Goal: Download file/media

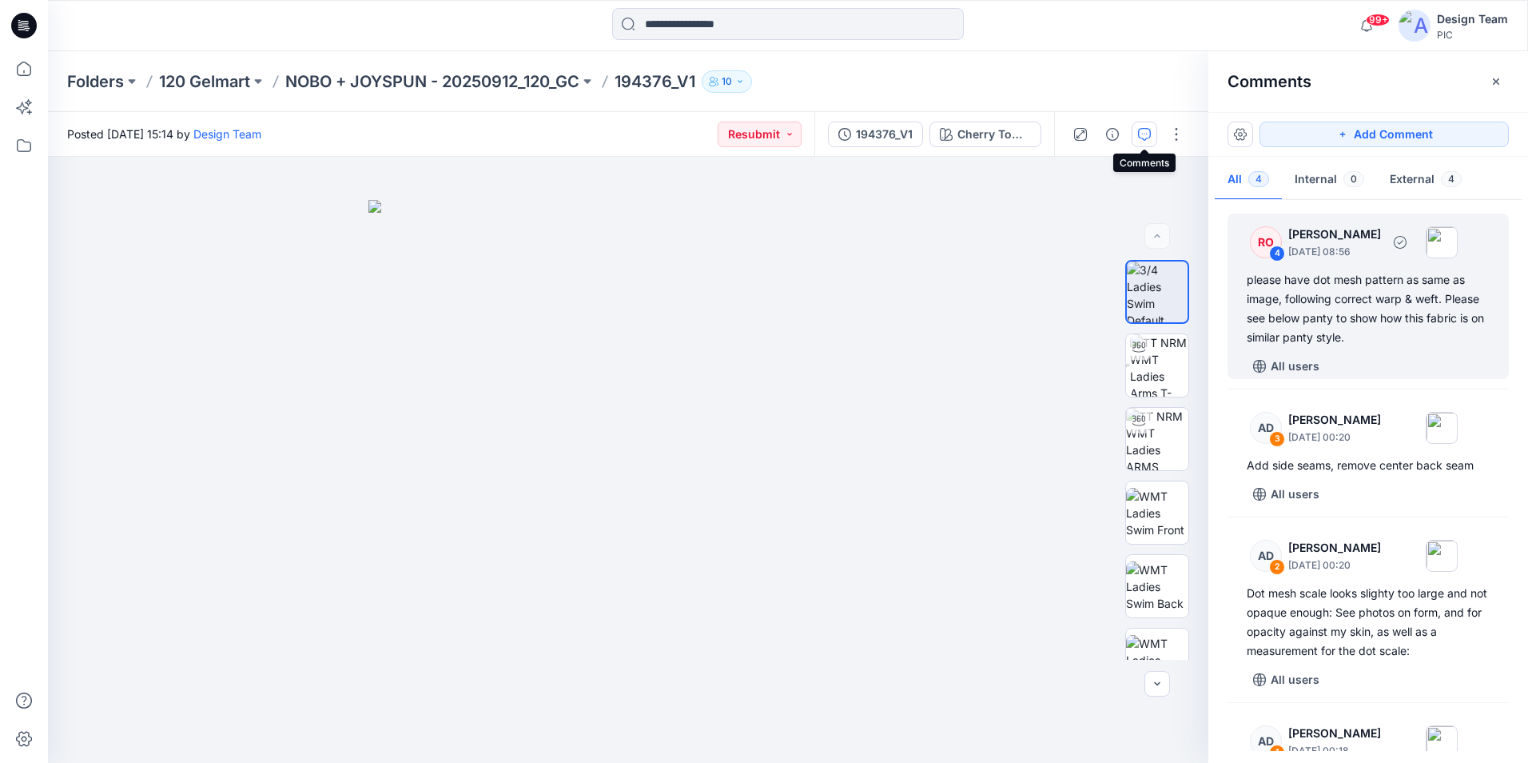
click at [1281, 257] on div "4" at bounding box center [1277, 253] width 16 height 16
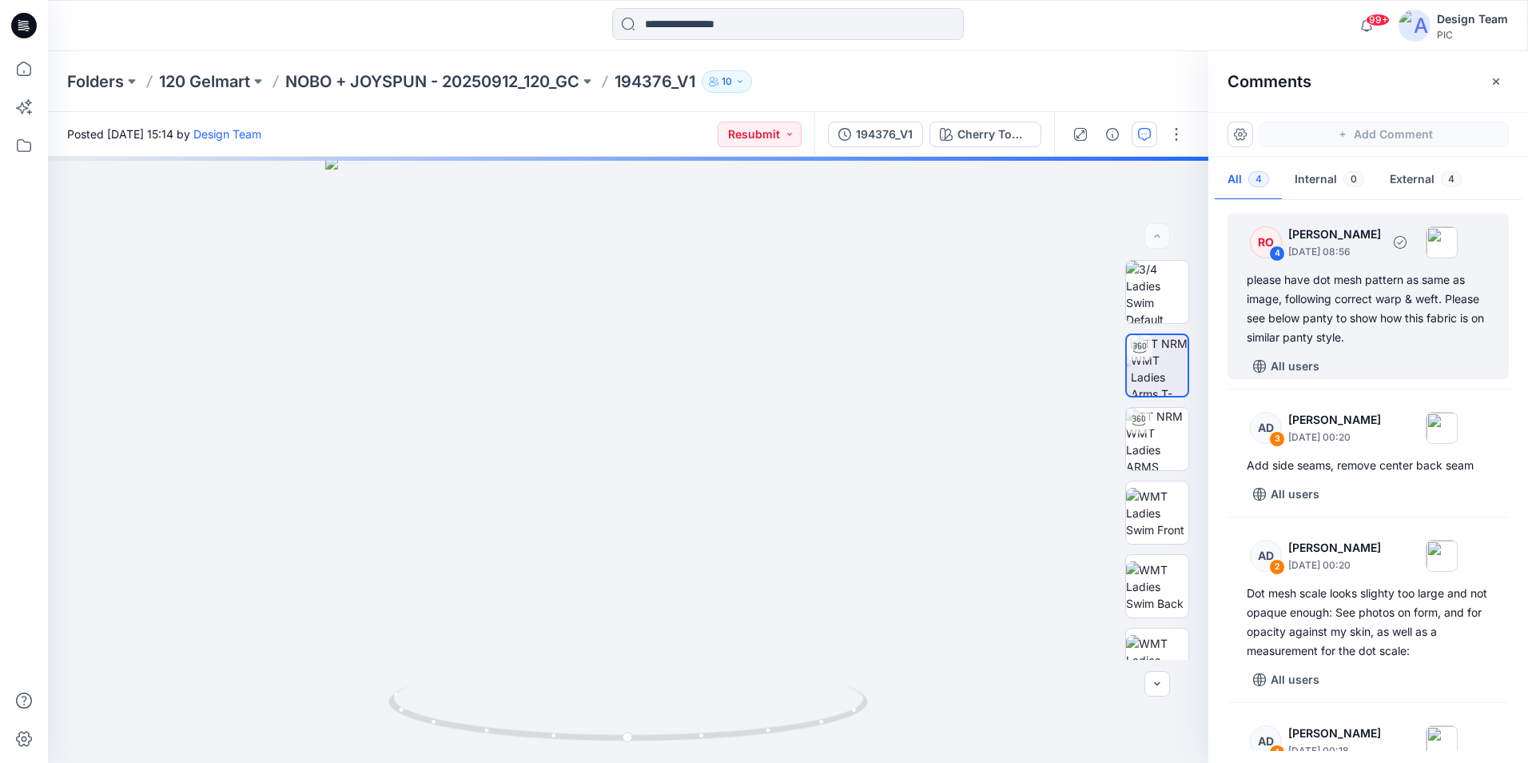
click at [1274, 251] on div "4" at bounding box center [1277, 253] width 16 height 16
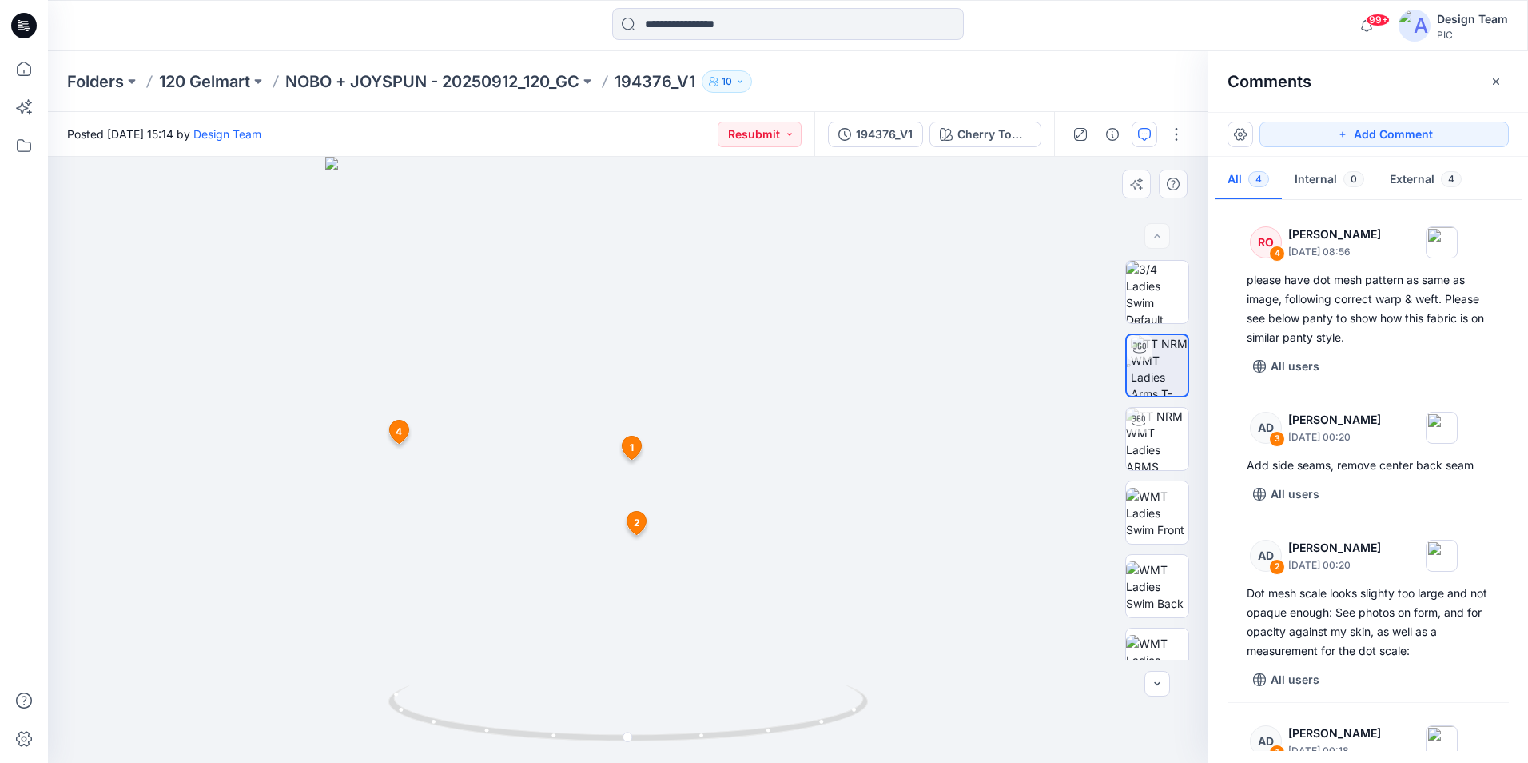
click at [403, 435] on icon at bounding box center [398, 431] width 19 height 23
click at [404, 436] on icon at bounding box center [398, 431] width 19 height 23
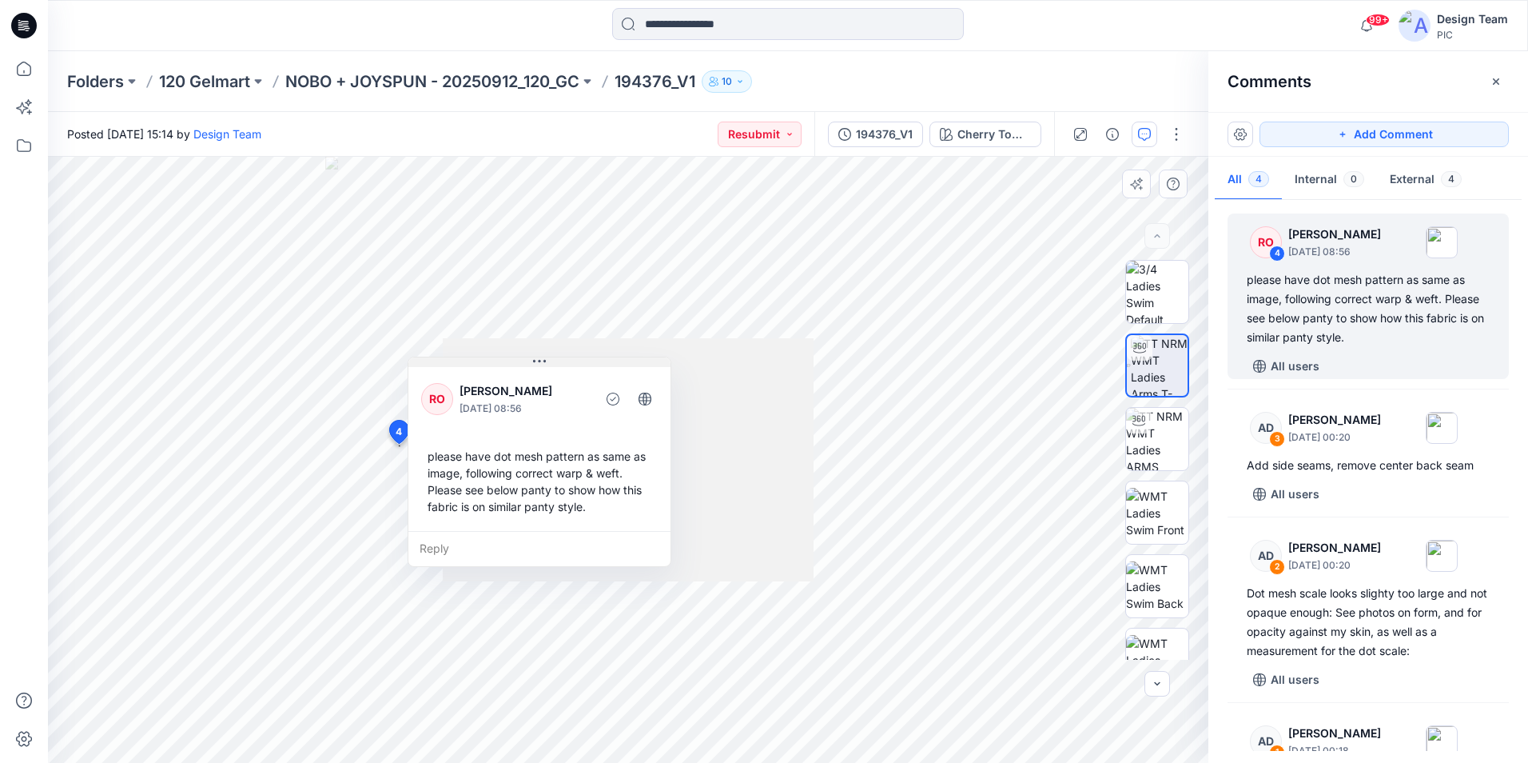
click at [539, 361] on icon at bounding box center [539, 361] width 13 height 2
drag, startPoint x: 539, startPoint y: 361, endPoint x: 568, endPoint y: 361, distance: 29.6
click at [568, 361] on icon at bounding box center [567, 361] width 13 height 2
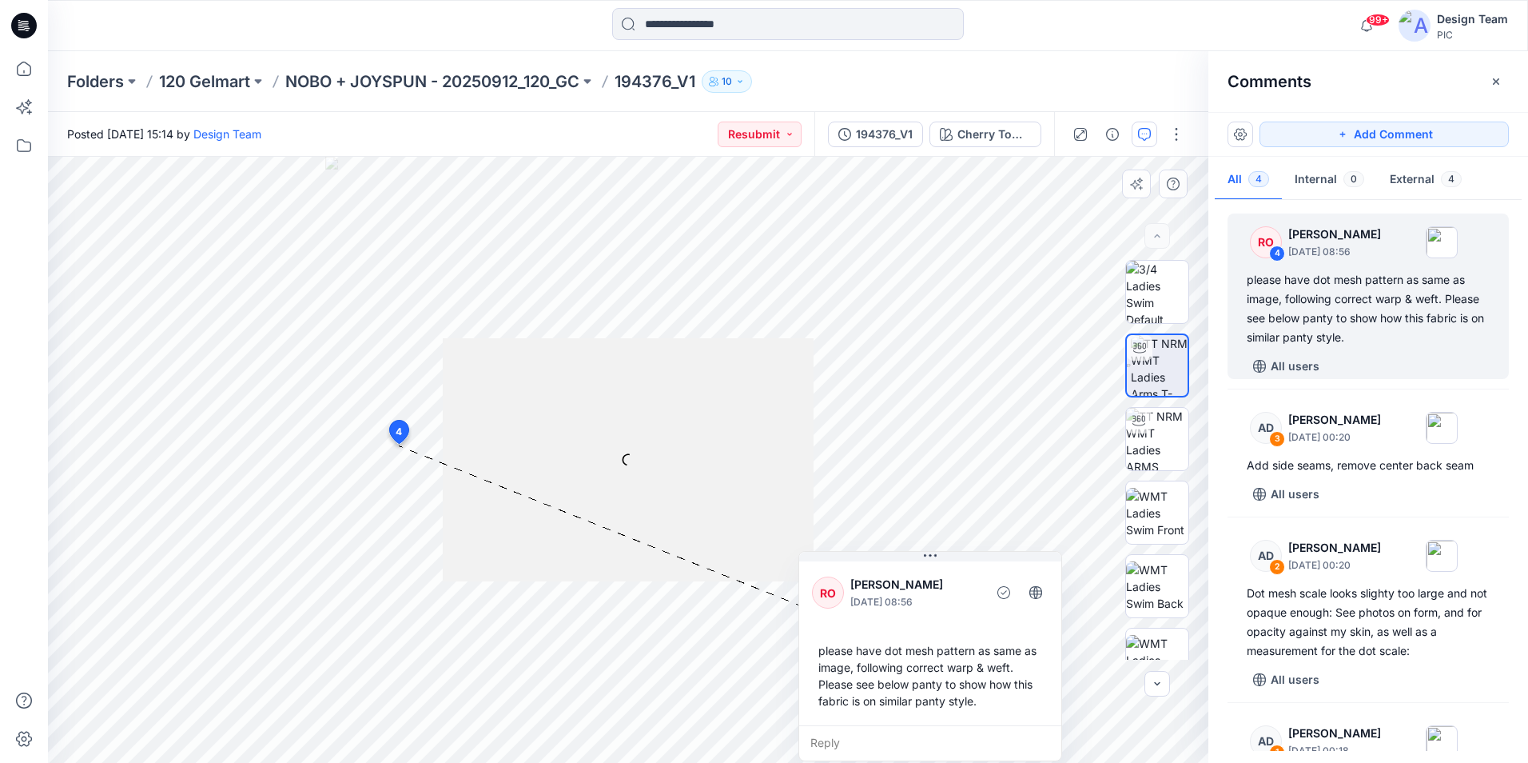
drag, startPoint x: 568, startPoint y: 370, endPoint x: 919, endPoint y: 594, distance: 416.2
click at [925, 599] on div "RO [PERSON_NAME] [DATE] 08:56 please have dot mesh pattern as same as image, fo…" at bounding box center [930, 641] width 262 height 167
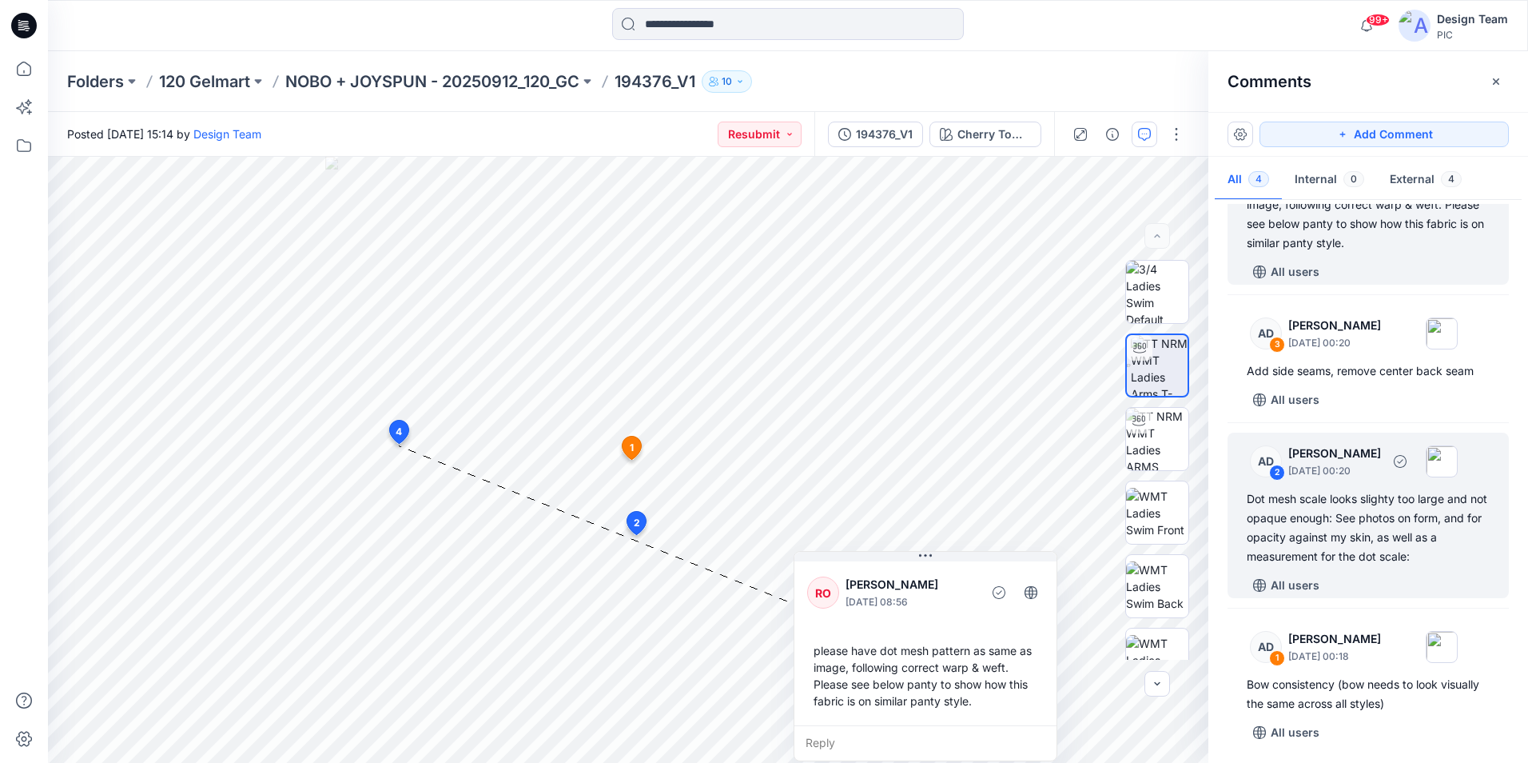
scroll to position [98, 0]
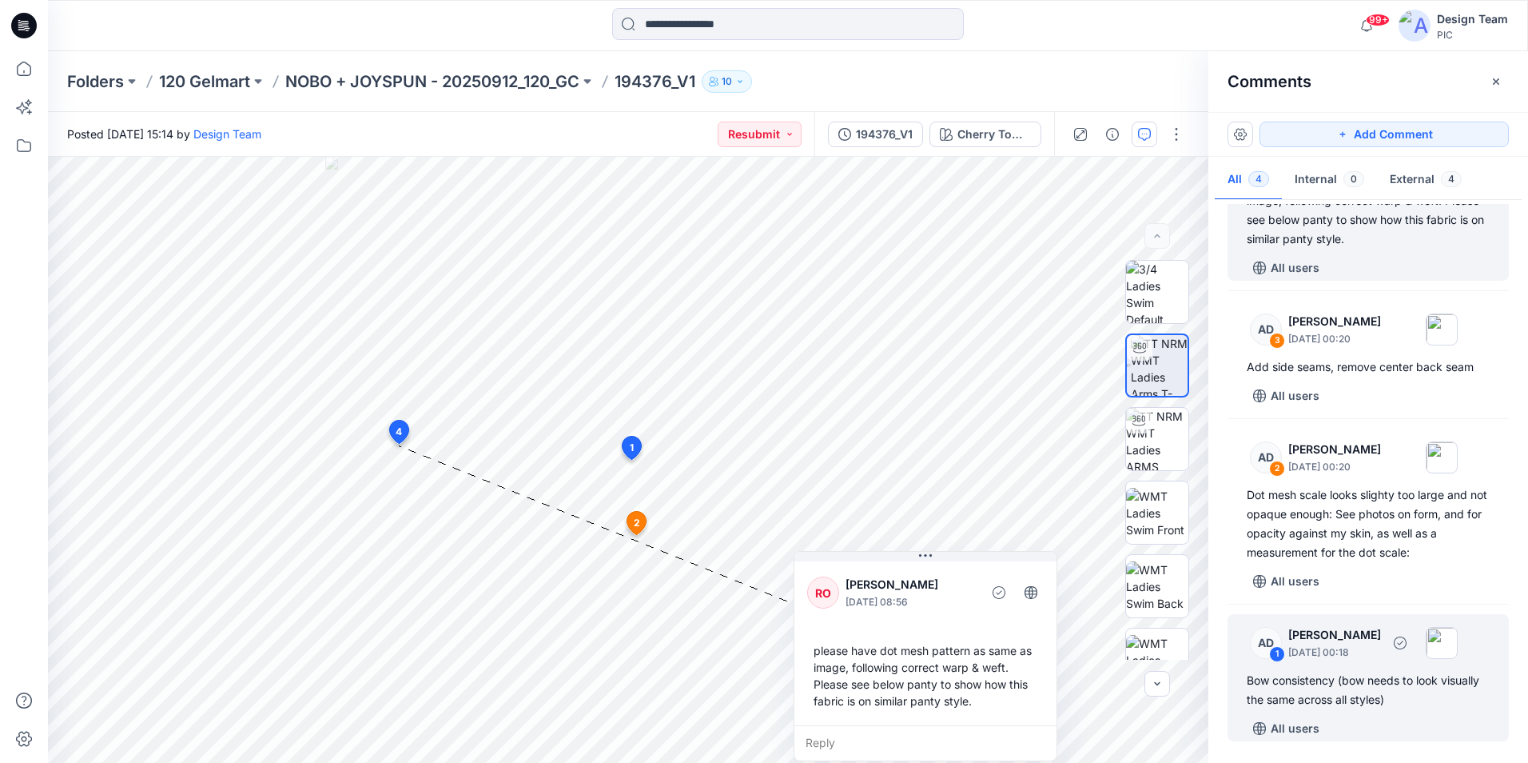
click at [1270, 654] on div "1" at bounding box center [1277, 654] width 16 height 16
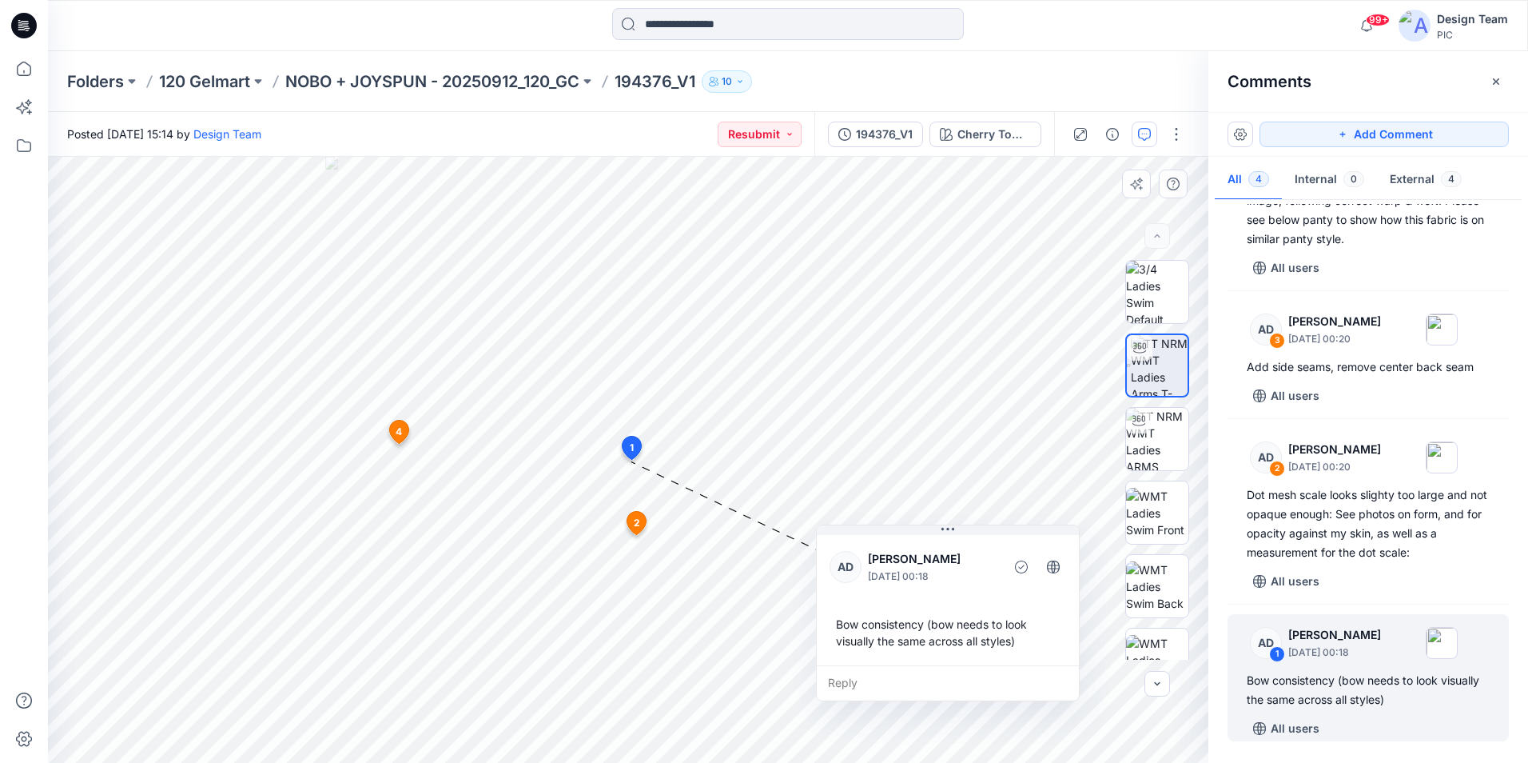
drag, startPoint x: 826, startPoint y: 478, endPoint x: 1014, endPoint y: 534, distance: 196.8
click at [1014, 534] on button at bounding box center [948, 530] width 262 height 10
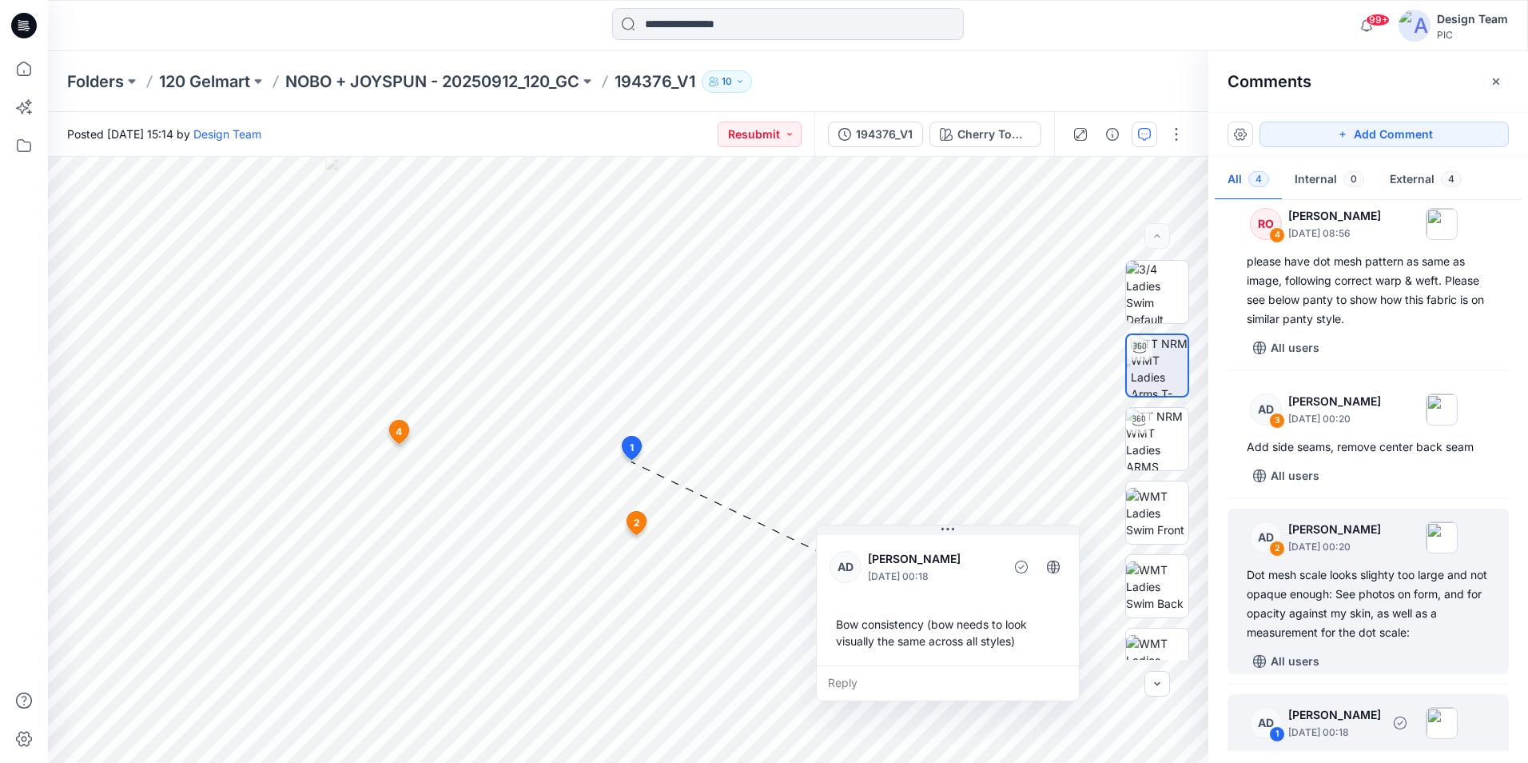
scroll to position [0, 0]
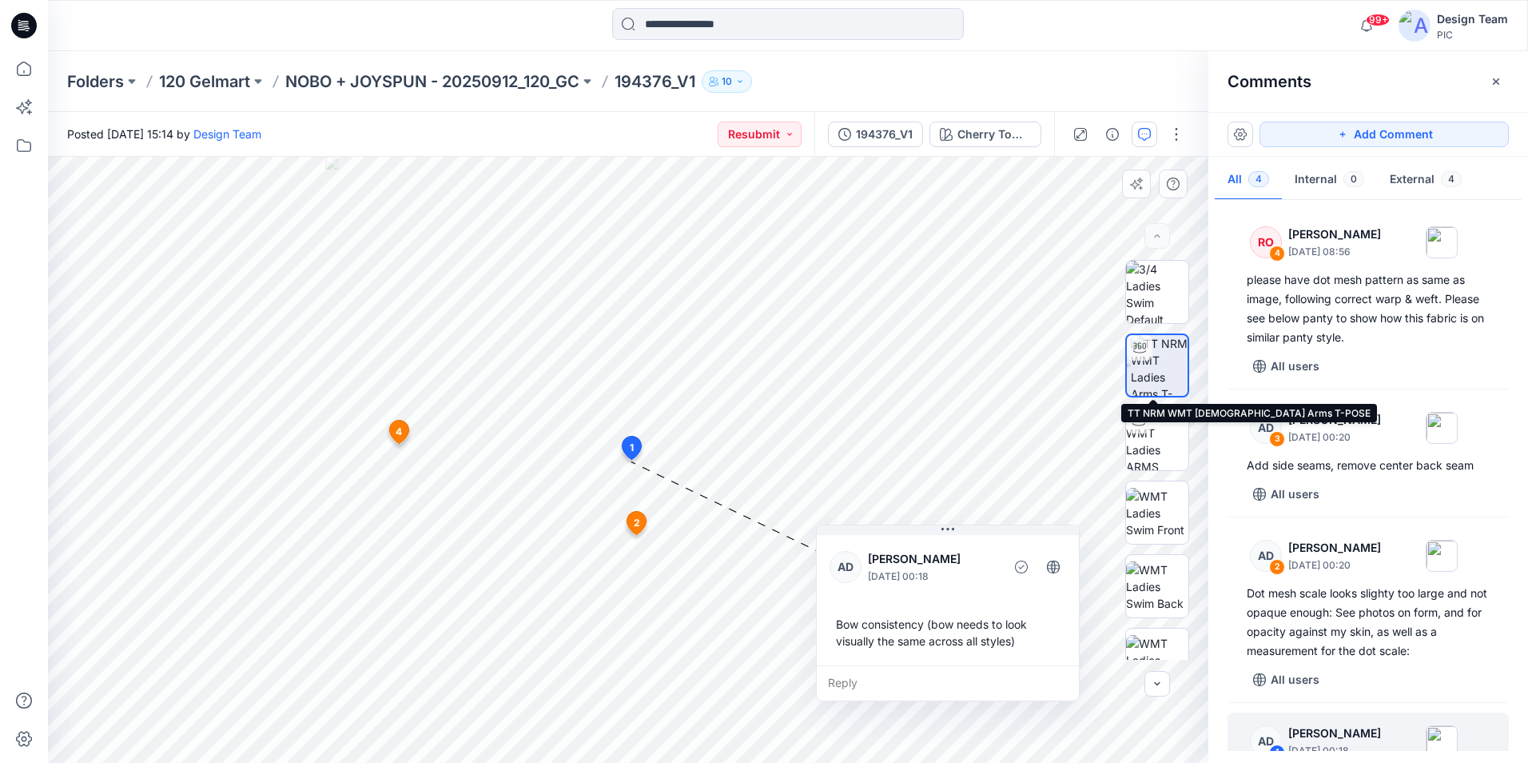
click at [1171, 372] on img at bounding box center [1159, 365] width 57 height 61
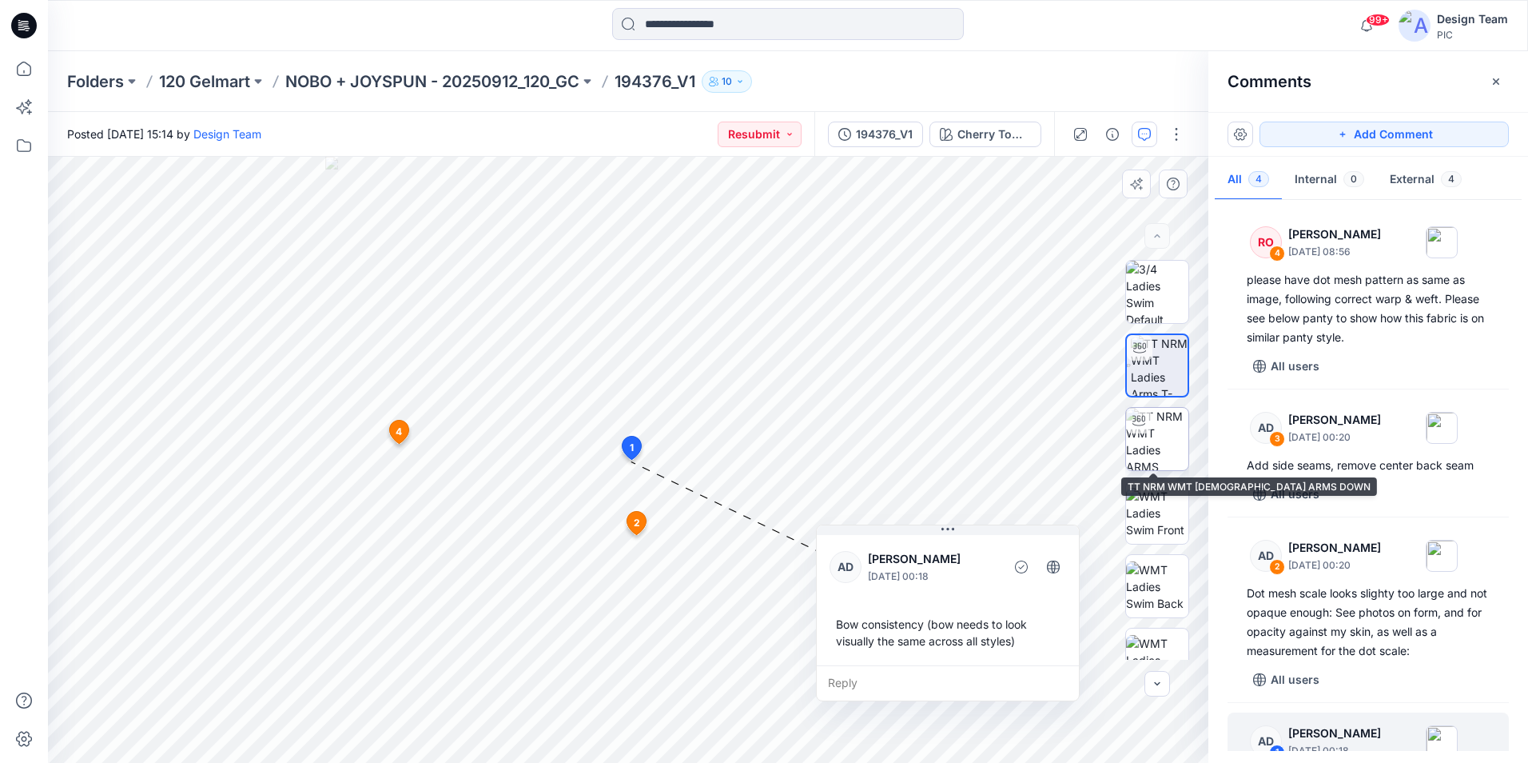
click at [1137, 436] on img at bounding box center [1157, 439] width 62 height 62
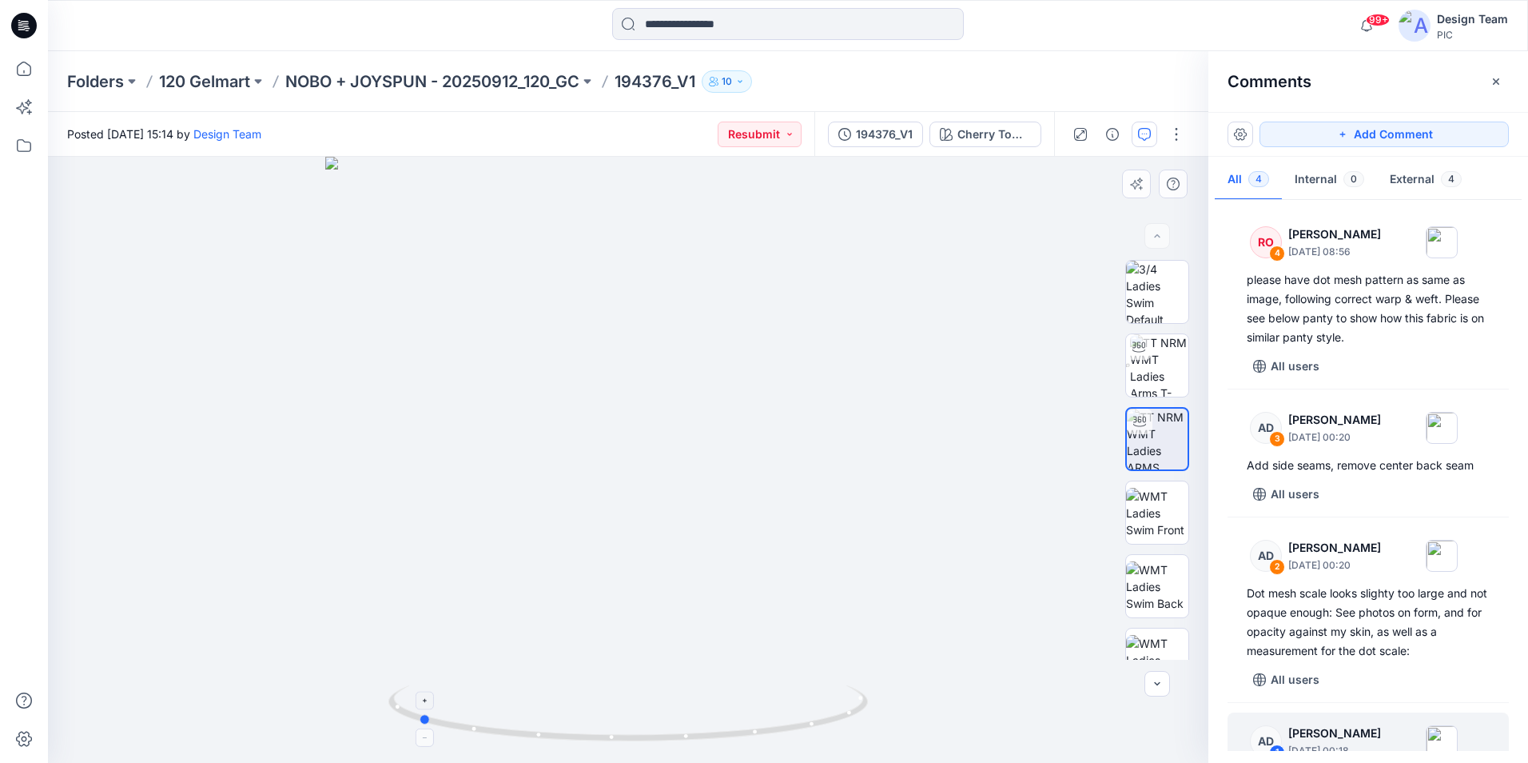
drag, startPoint x: 627, startPoint y: 737, endPoint x: 416, endPoint y: 695, distance: 214.3
click at [416, 695] on icon at bounding box center [630, 715] width 484 height 60
drag, startPoint x: 440, startPoint y: 727, endPoint x: 667, endPoint y: 741, distance: 227.5
click at [667, 741] on icon at bounding box center [630, 715] width 484 height 60
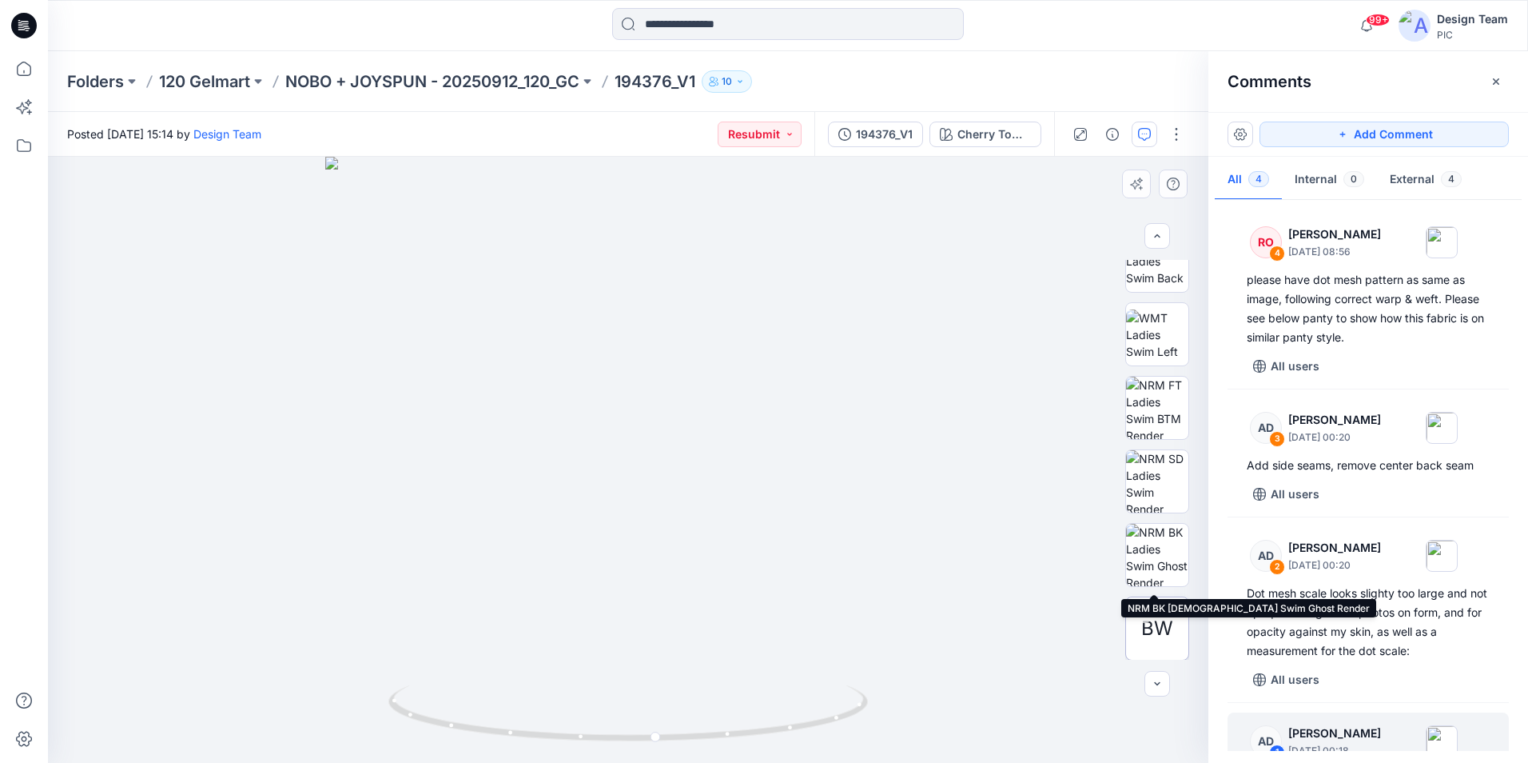
scroll to position [326, 0]
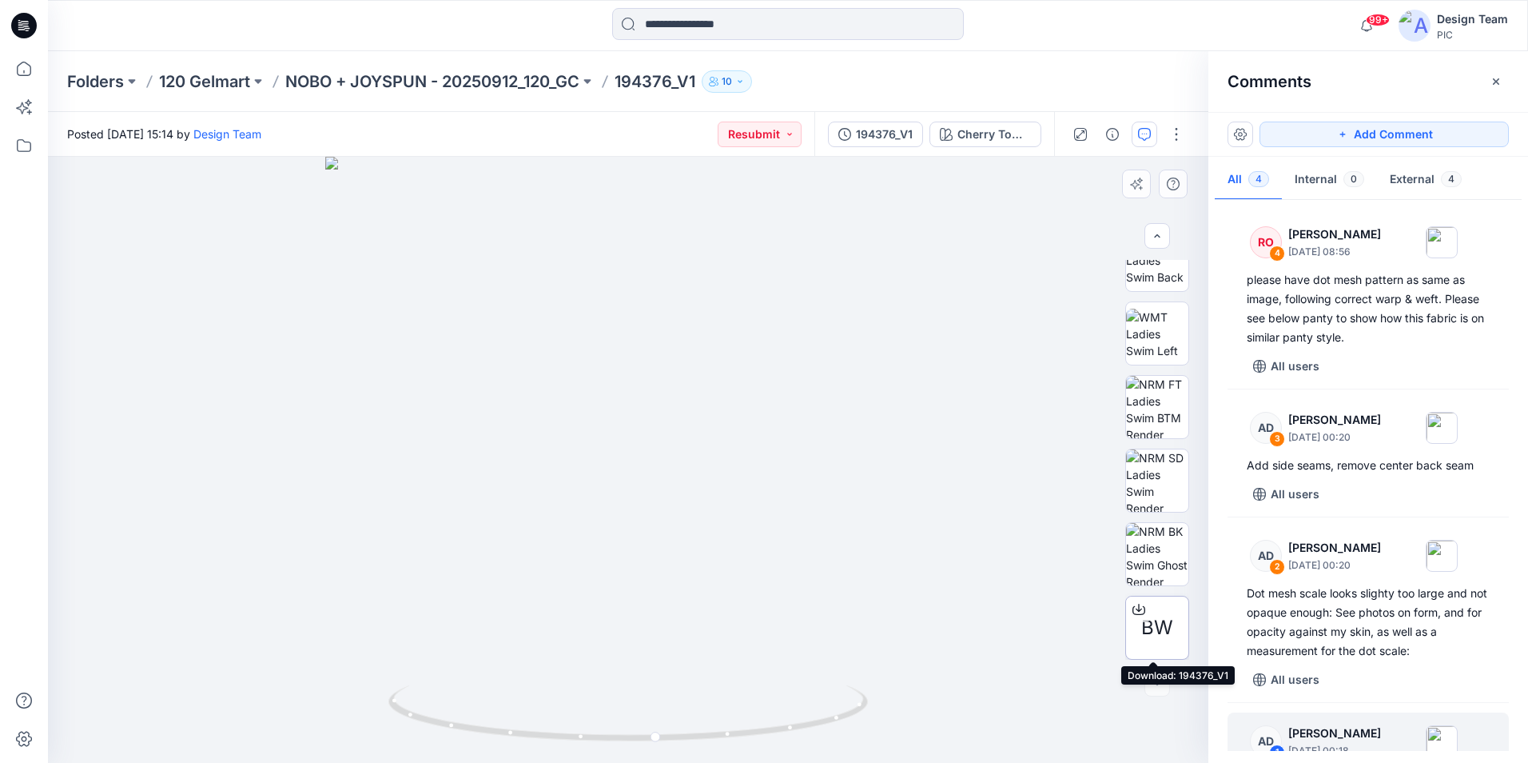
click at [1136, 606] on icon at bounding box center [1139, 608] width 6 height 8
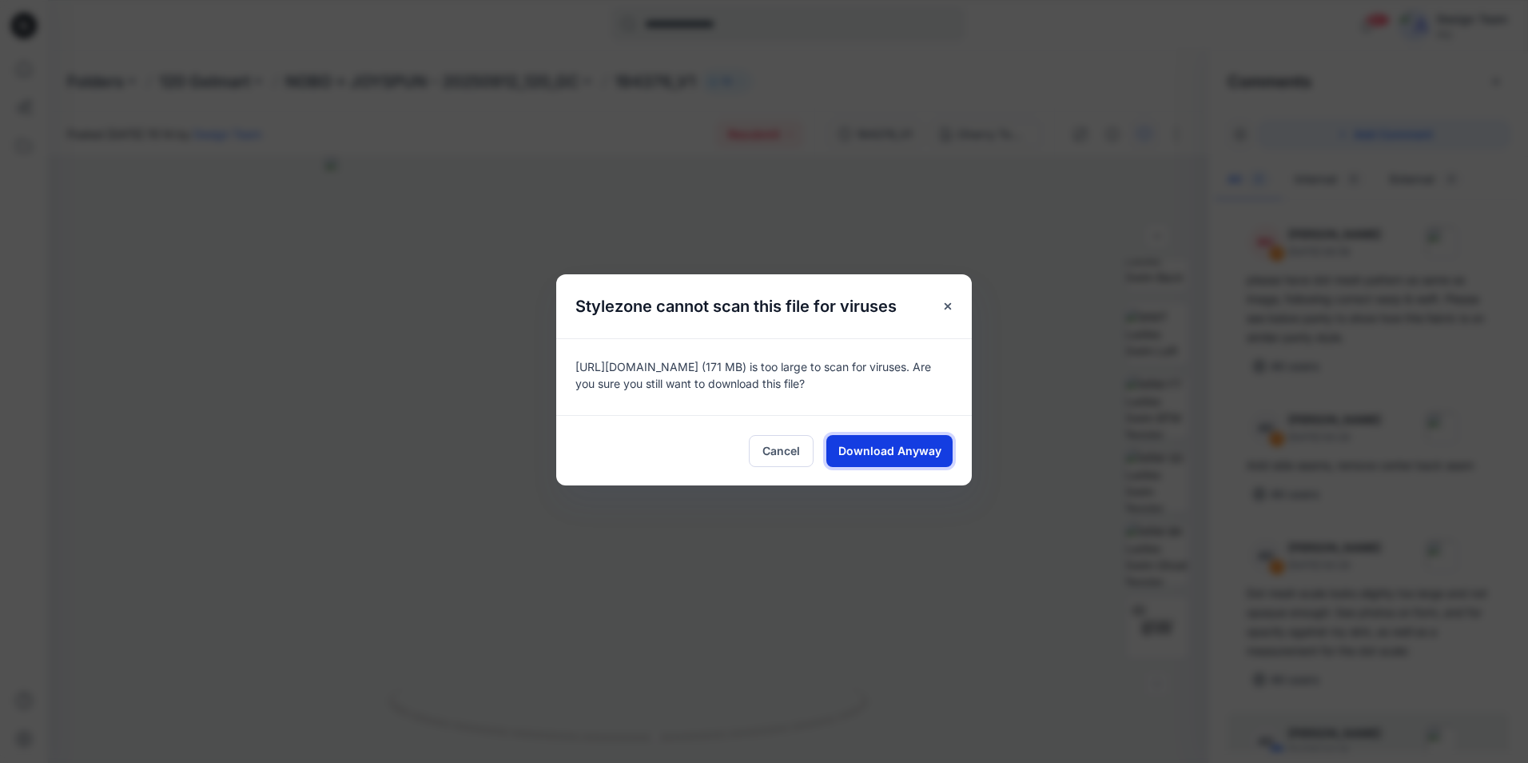
click at [874, 456] on span "Download Anyway" at bounding box center [890, 450] width 103 height 17
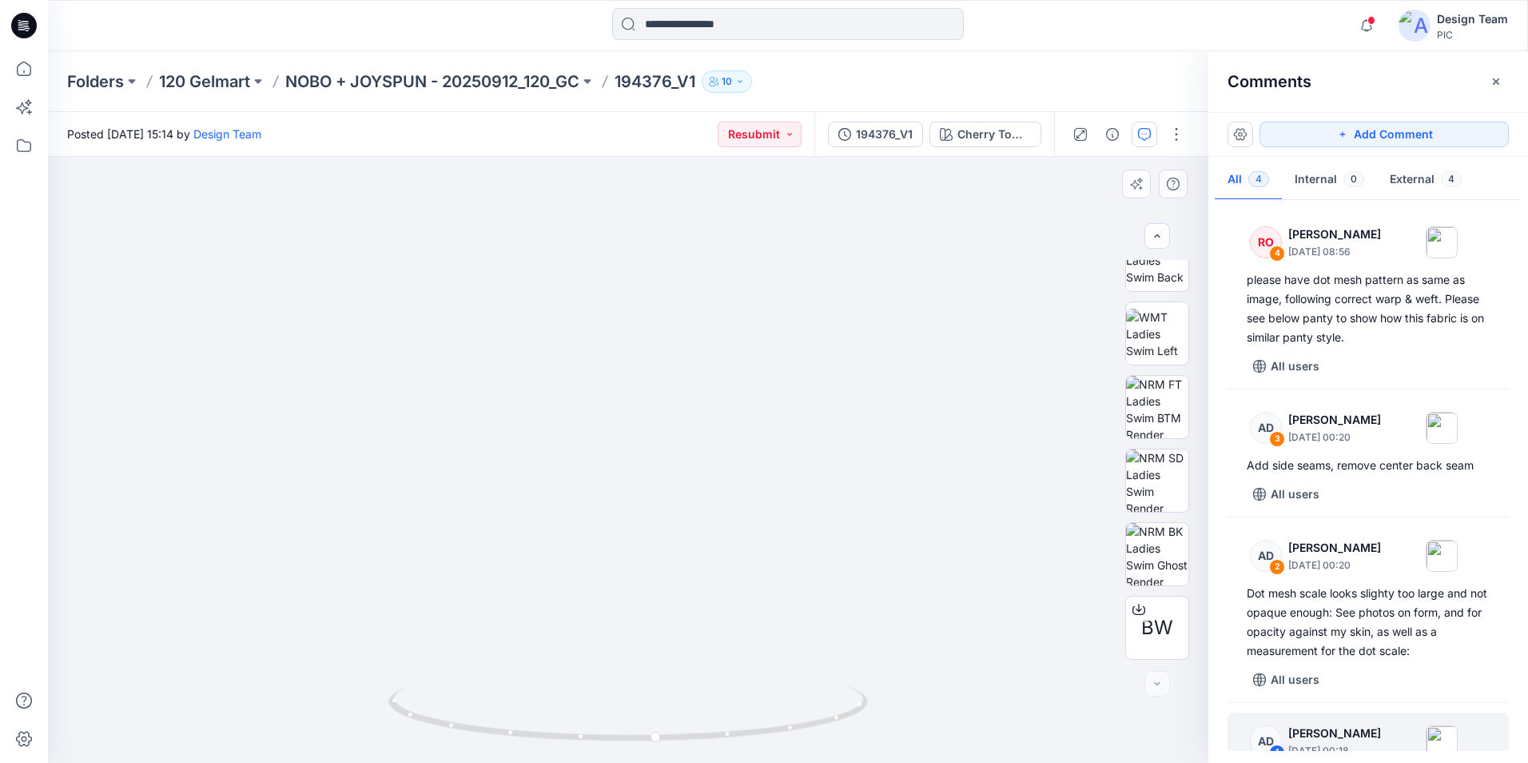
drag, startPoint x: 686, startPoint y: 623, endPoint x: 632, endPoint y: 505, distance: 129.9
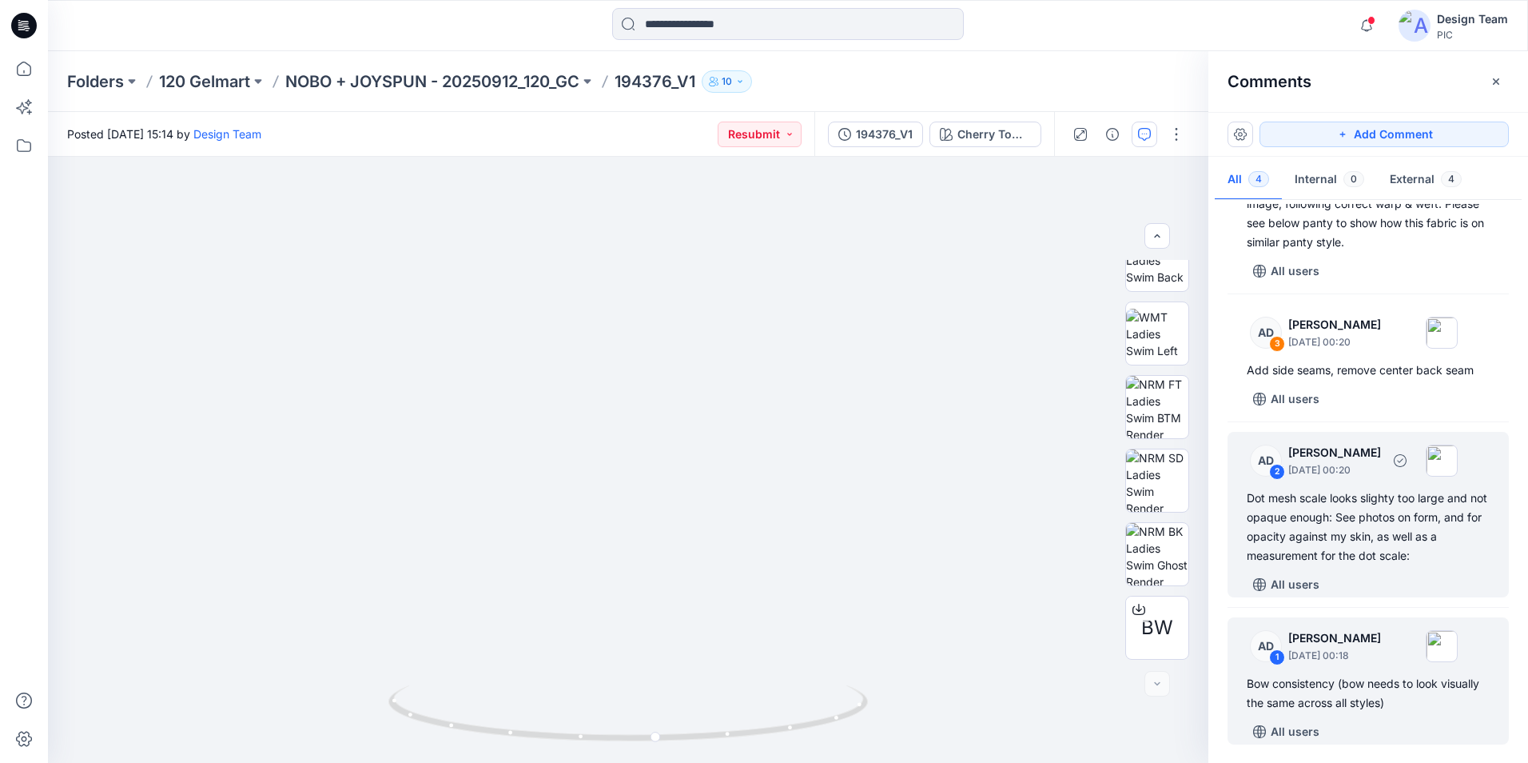
scroll to position [98, 0]
click at [1277, 468] on div "2" at bounding box center [1277, 468] width 16 height 16
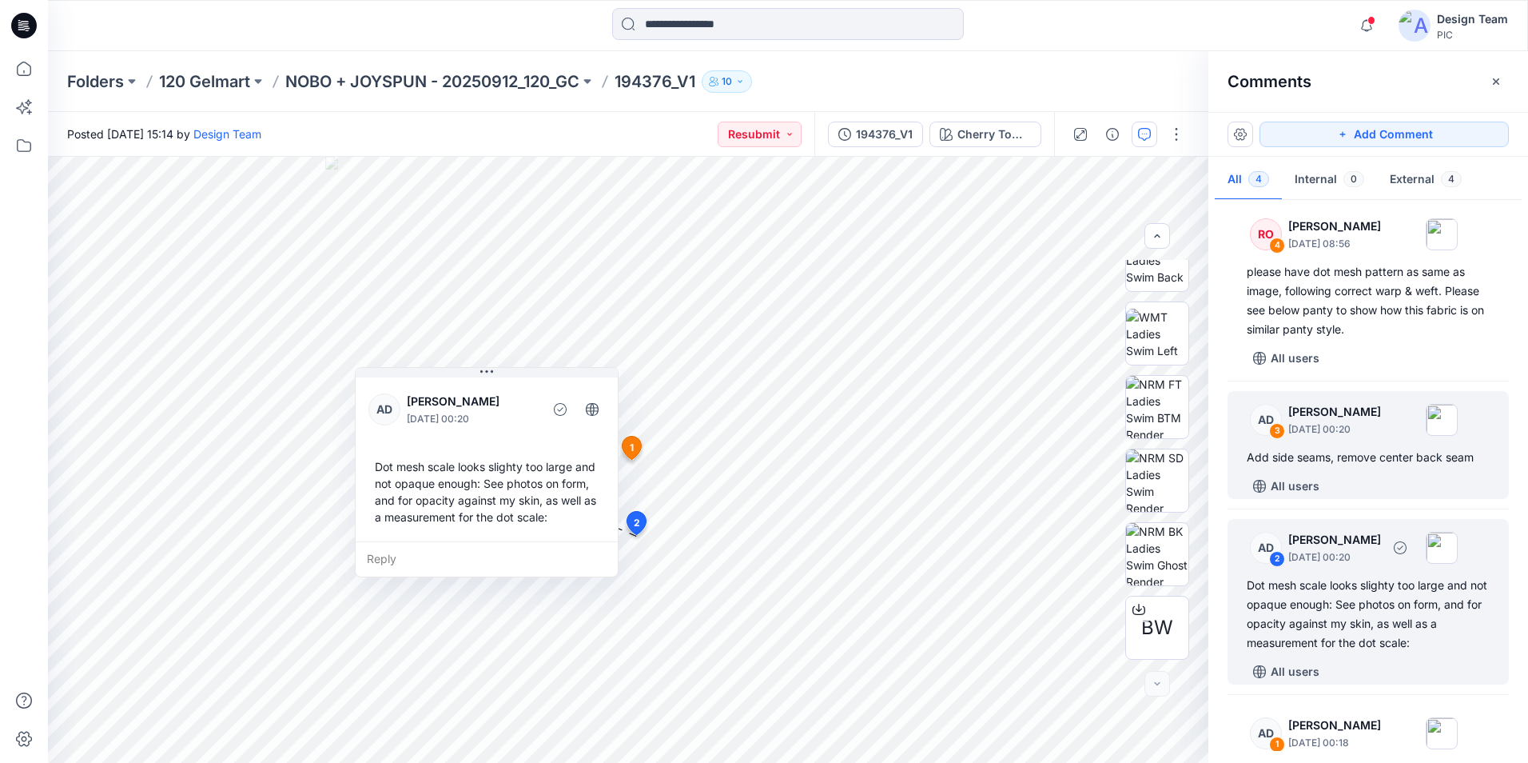
scroll to position [0, 0]
